Goal: Check status: Check status

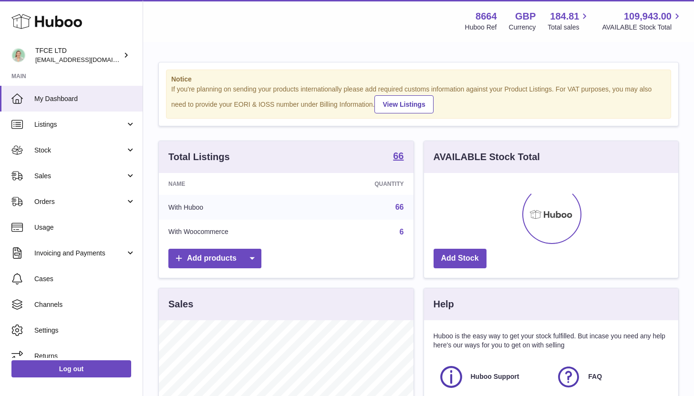
scroll to position [149, 254]
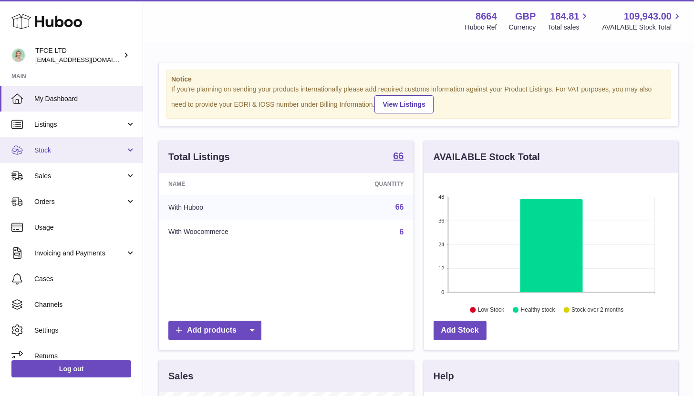
click at [122, 150] on span "Stock" at bounding box center [79, 150] width 91 height 9
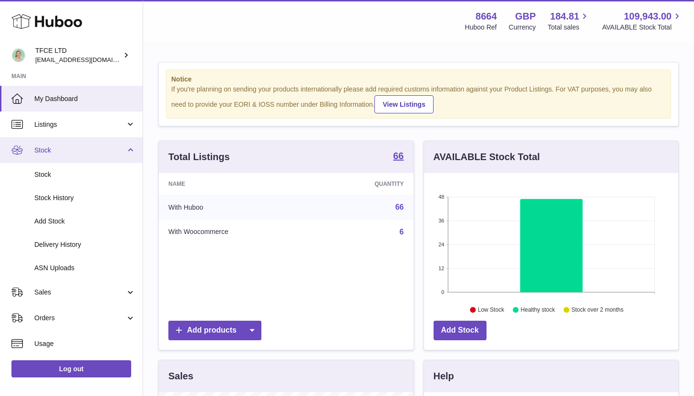
click at [119, 151] on span "Stock" at bounding box center [79, 150] width 91 height 9
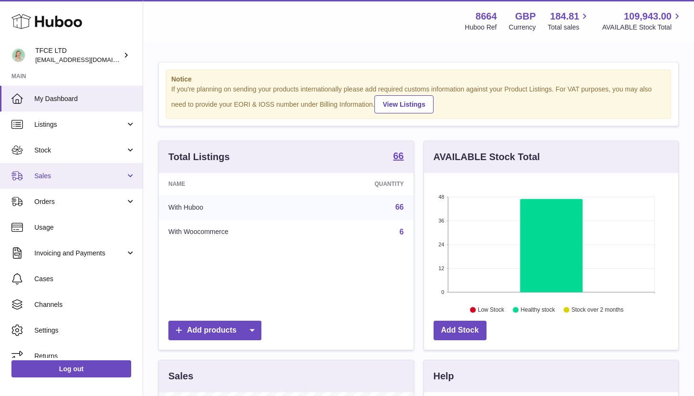
click at [119, 181] on link "Sales" at bounding box center [71, 176] width 143 height 26
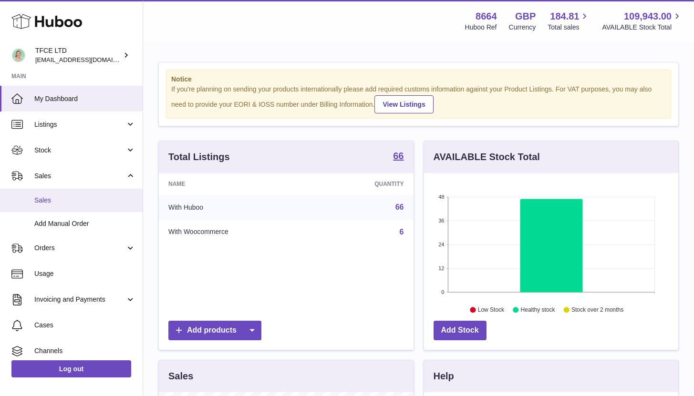
click at [119, 207] on link "Sales" at bounding box center [71, 200] width 143 height 23
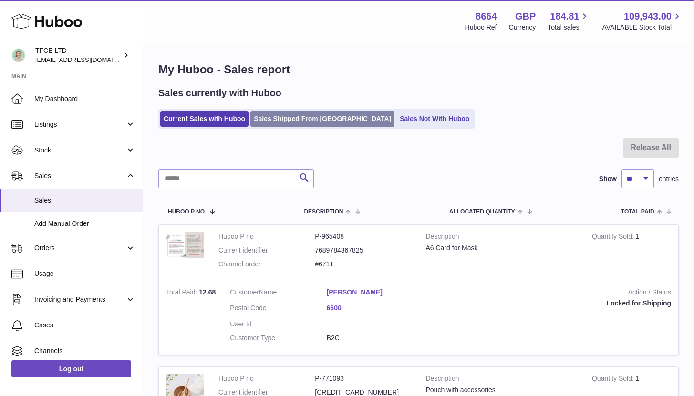
click at [288, 121] on link "Sales Shipped From [GEOGRAPHIC_DATA]" at bounding box center [322, 119] width 144 height 16
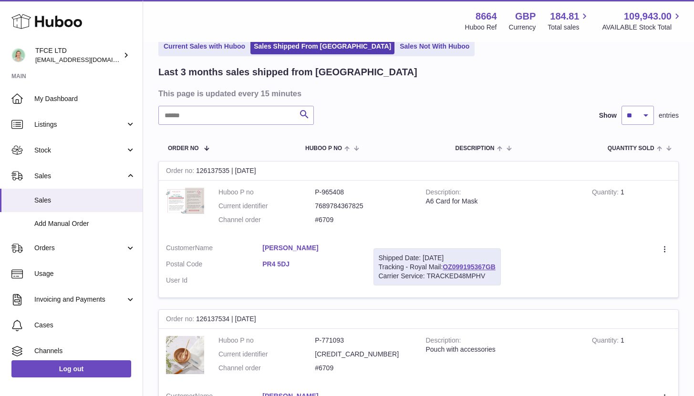
scroll to position [30, 0]
